Goal: Information Seeking & Learning: Learn about a topic

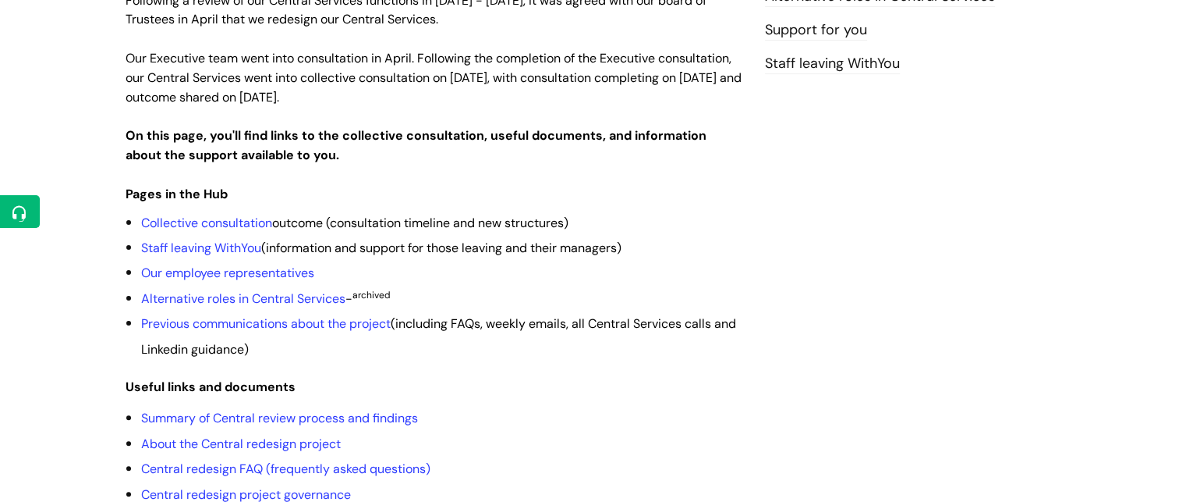
scroll to position [349, 0]
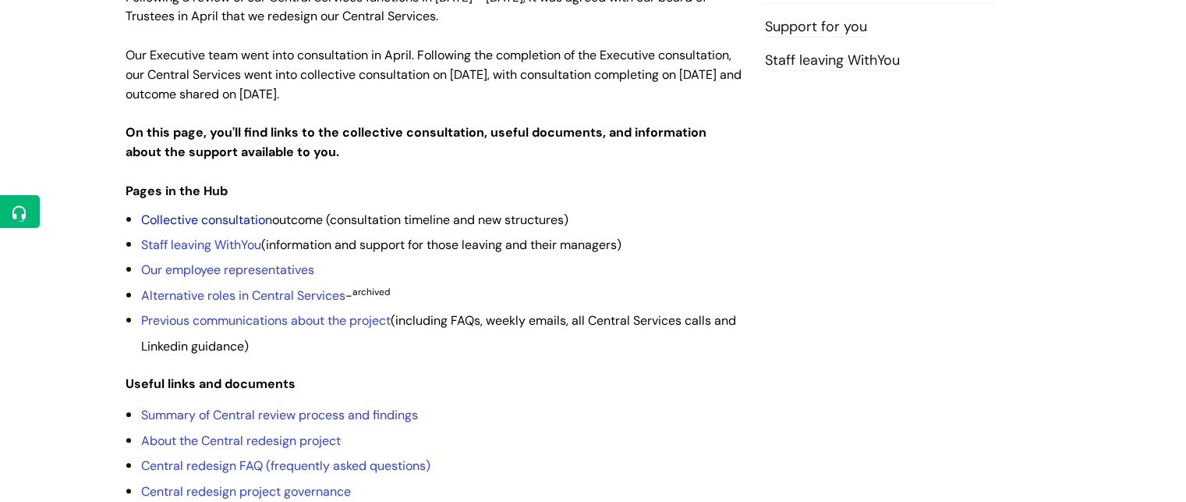
click at [242, 211] on link "Collective consultation" at bounding box center [206, 219] width 131 height 16
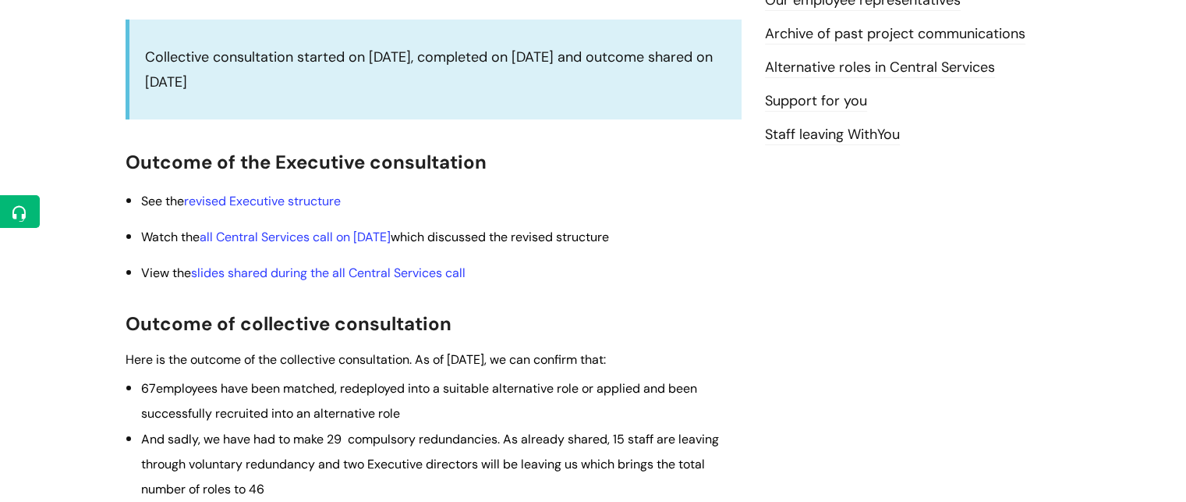
scroll to position [306, 0]
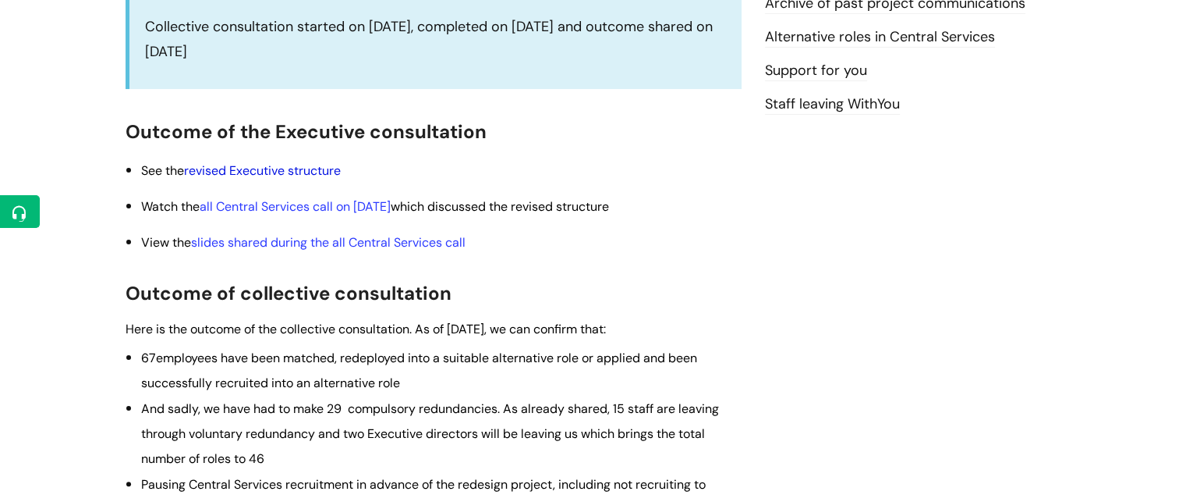
click at [300, 171] on link "revised Executive structure" at bounding box center [262, 170] width 157 height 16
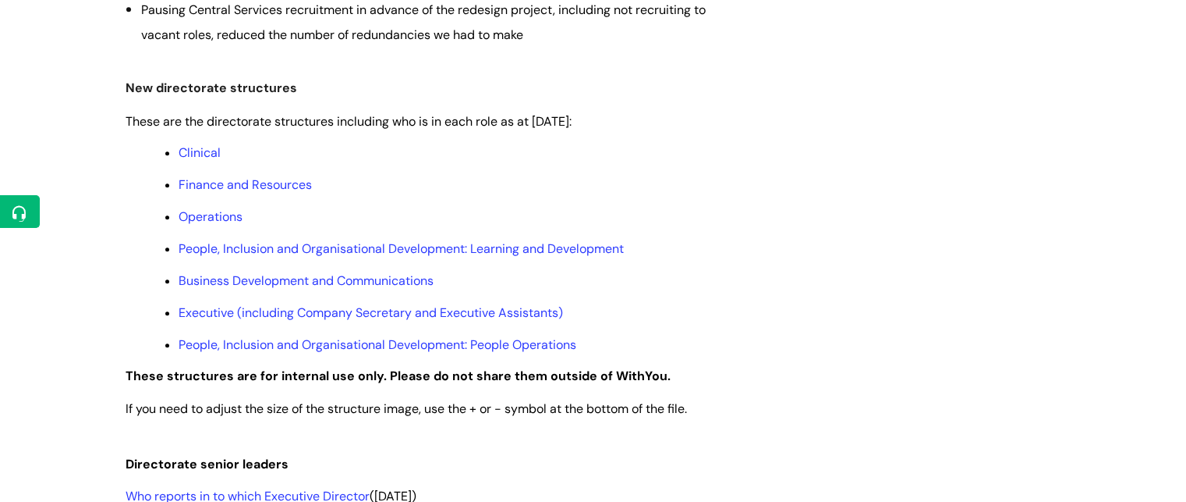
scroll to position [816, 0]
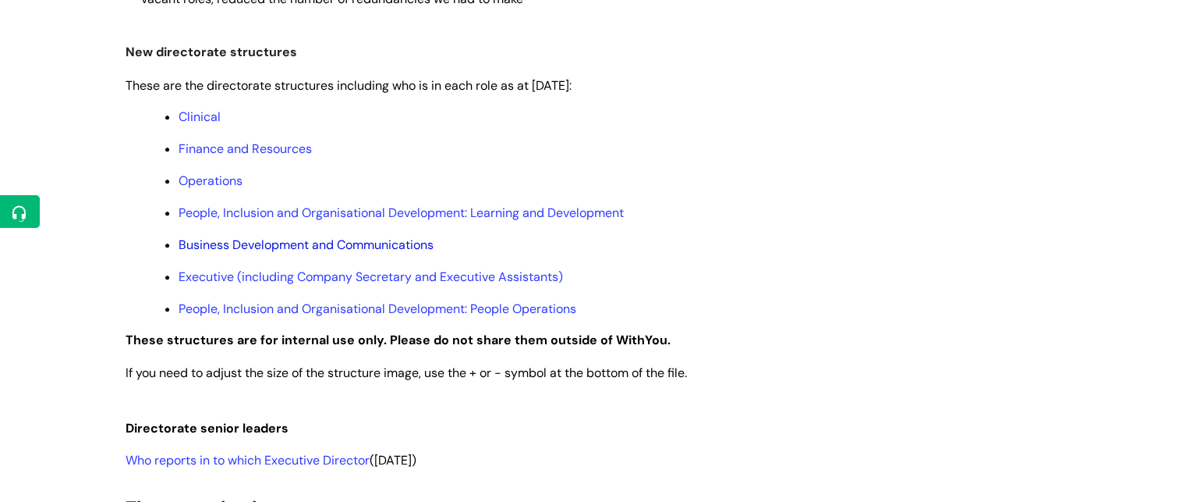
click at [265, 244] on link "Business Development and Communications" at bounding box center [306, 244] width 255 height 16
